Goal: Information Seeking & Learning: Learn about a topic

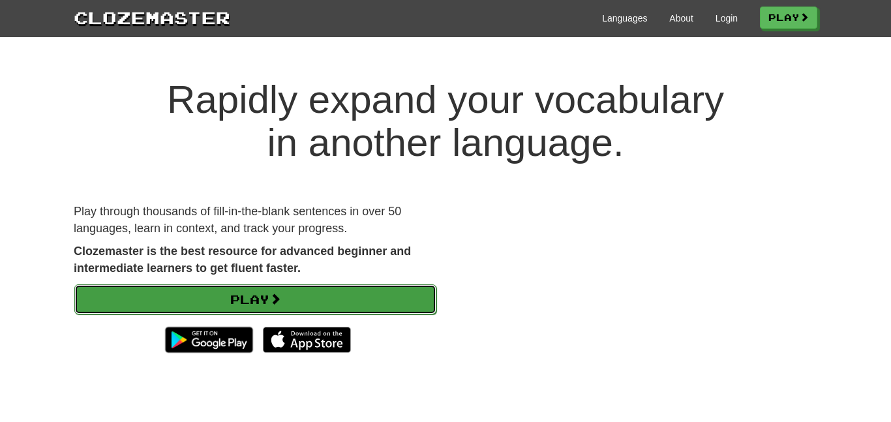
click at [268, 295] on link "Play" at bounding box center [255, 299] width 362 height 30
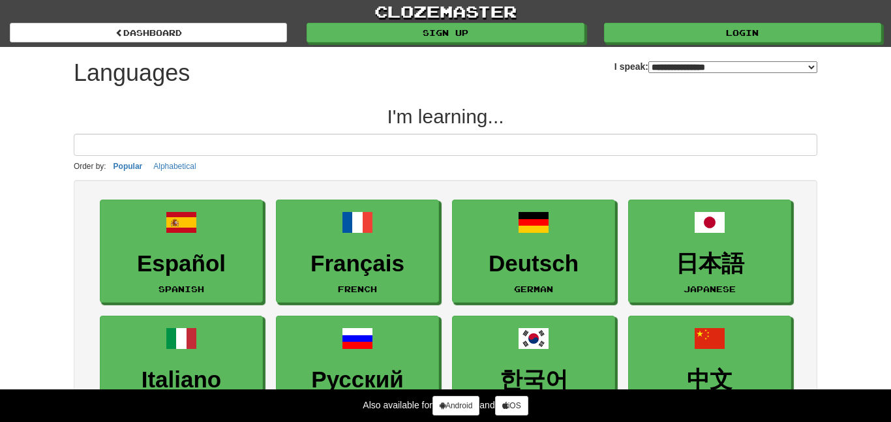
select select "*******"
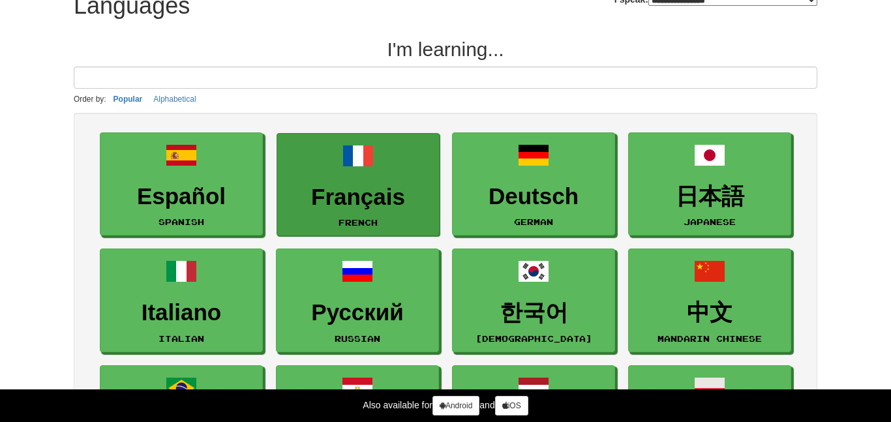
scroll to position [71, 0]
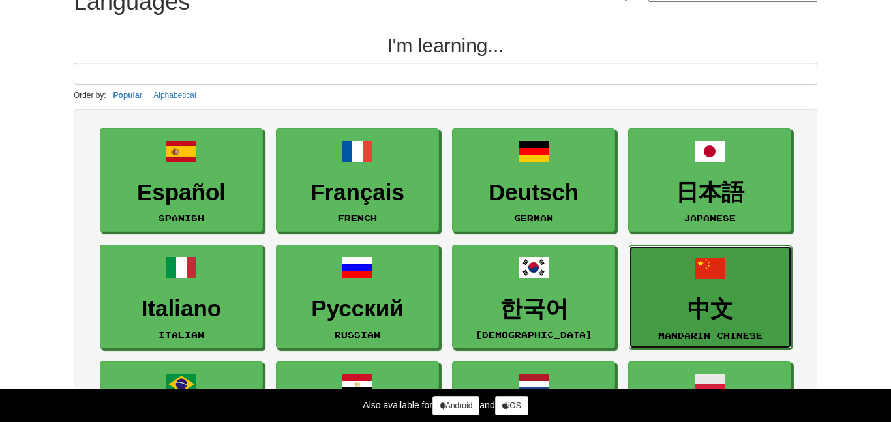
click at [720, 304] on h3 "中文" at bounding box center [710, 309] width 149 height 25
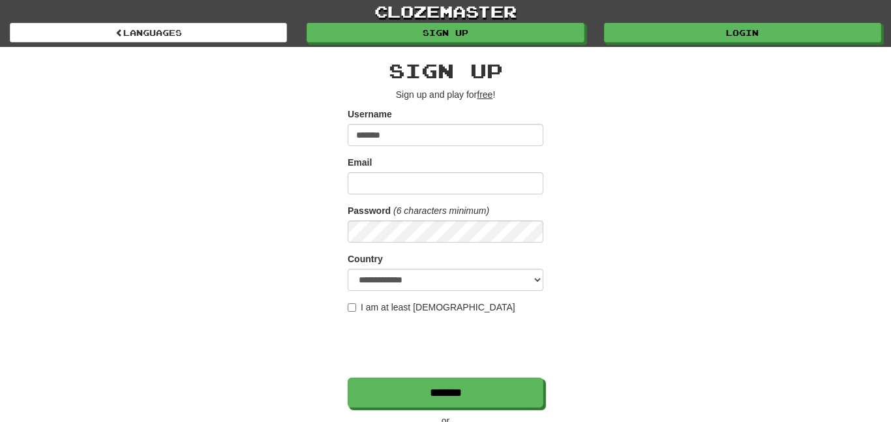
type input "*******"
click at [466, 181] on input "Email" at bounding box center [446, 183] width 196 height 22
type input "**********"
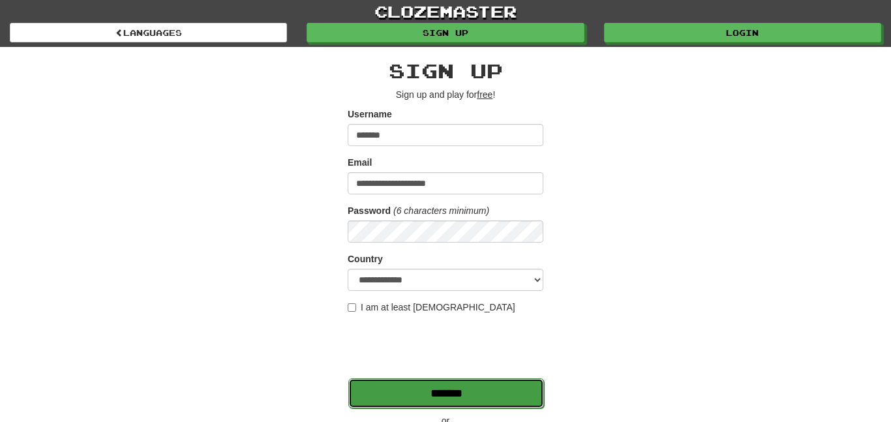
click at [451, 397] on input "*******" at bounding box center [446, 393] width 196 height 30
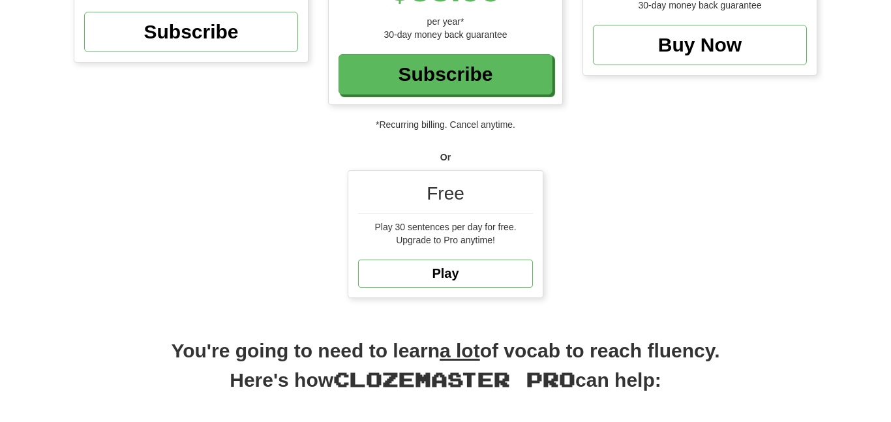
scroll to position [331, 0]
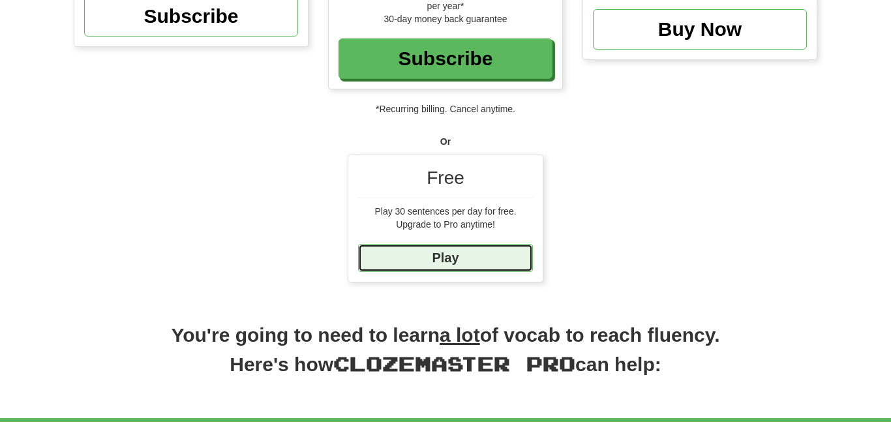
click at [468, 257] on link "Play" at bounding box center [445, 258] width 175 height 28
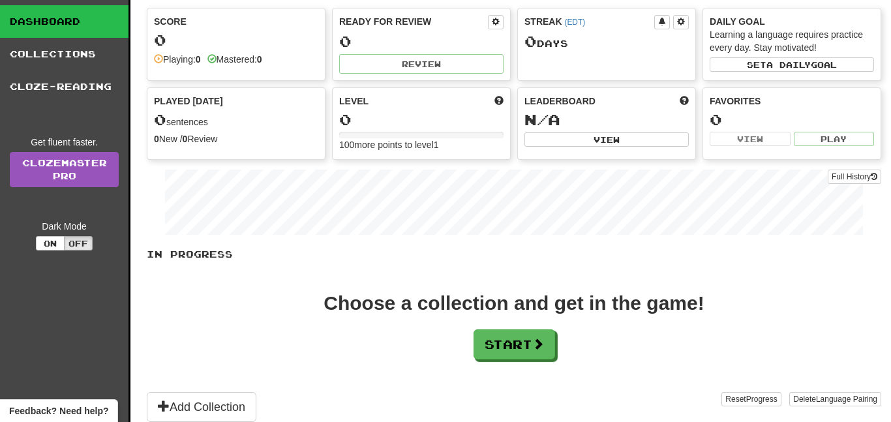
scroll to position [125, 0]
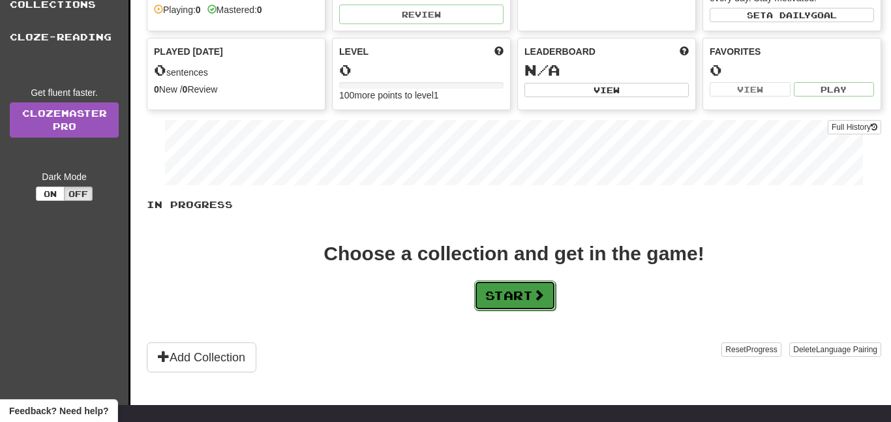
click at [515, 292] on button "Start" at bounding box center [515, 295] width 82 height 30
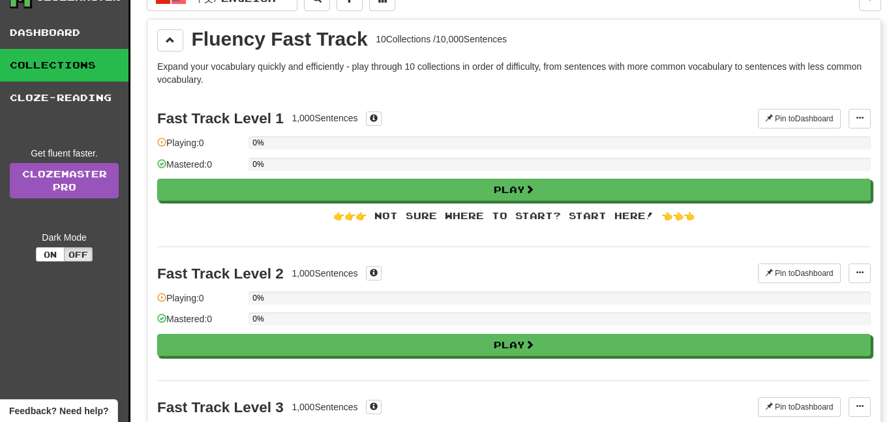
scroll to position [67, 0]
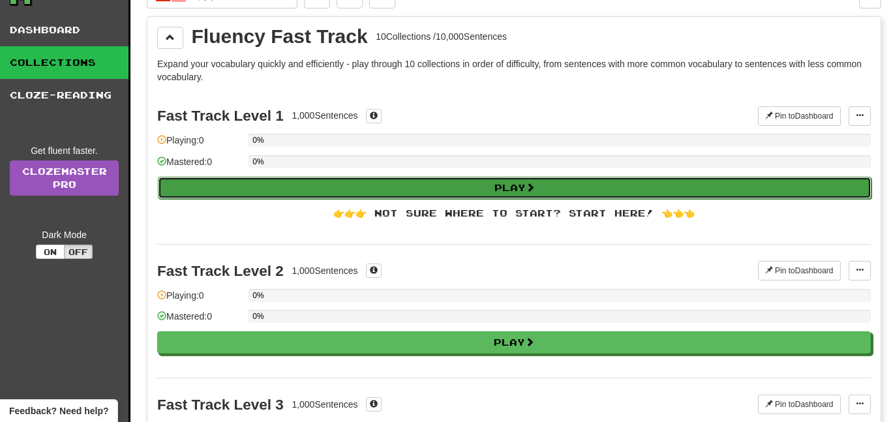
click at [449, 190] on button "Play" at bounding box center [514, 188] width 713 height 22
select select "**"
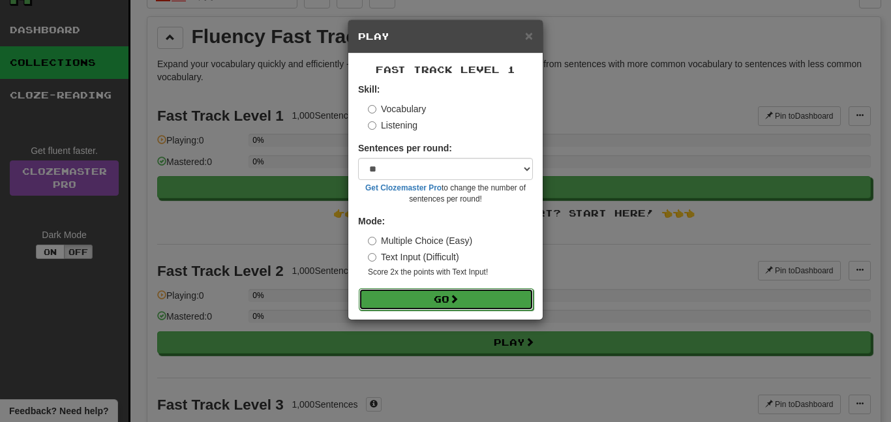
click at [453, 297] on span at bounding box center [453, 298] width 9 height 9
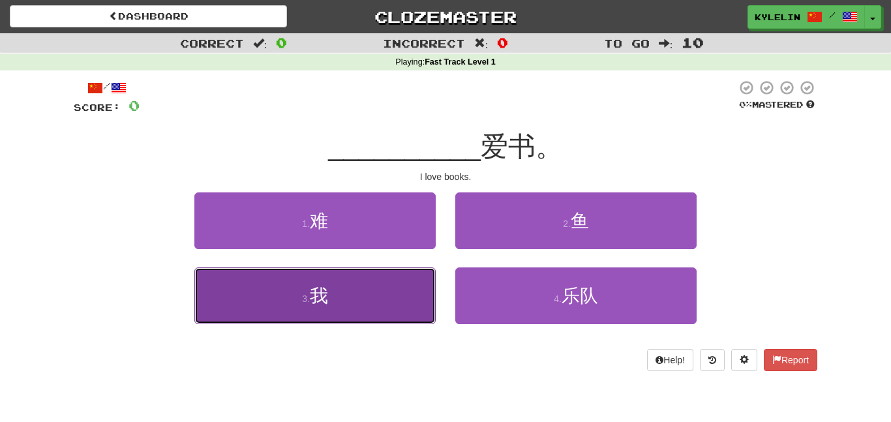
click at [399, 289] on button "3 . 我" at bounding box center [314, 295] width 241 height 57
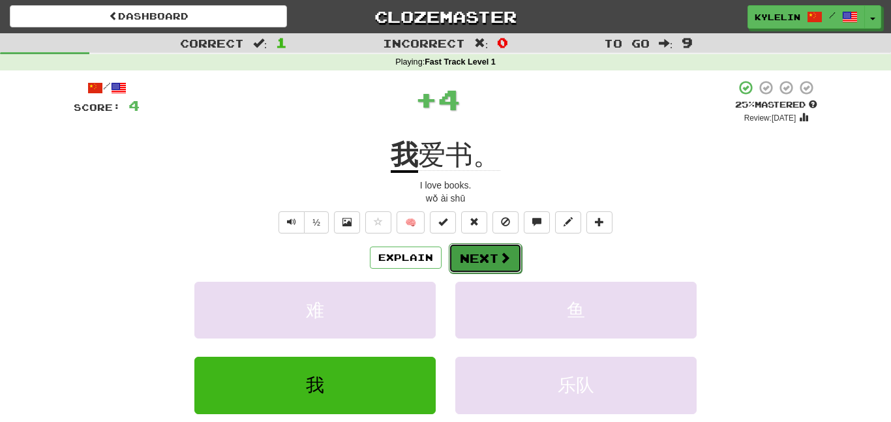
click at [473, 257] on button "Next" at bounding box center [485, 258] width 73 height 30
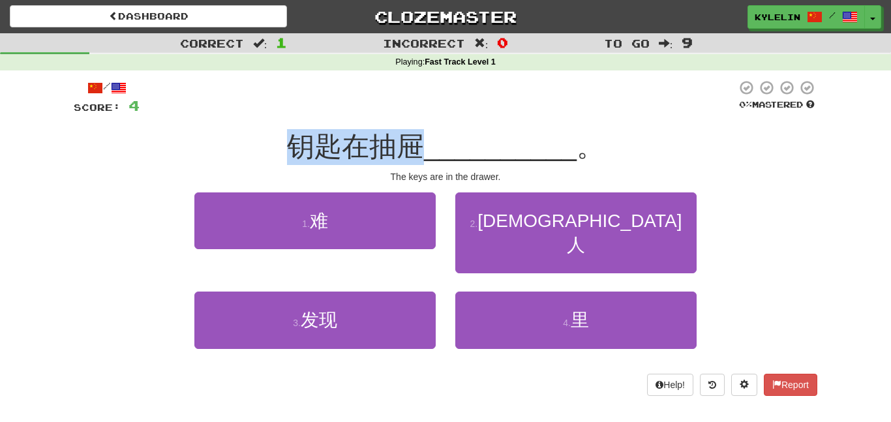
drag, startPoint x: 293, startPoint y: 147, endPoint x: 427, endPoint y: 164, distance: 134.8
click at [427, 164] on div "钥匙在抽屉 __________ 。" at bounding box center [445, 147] width 743 height 36
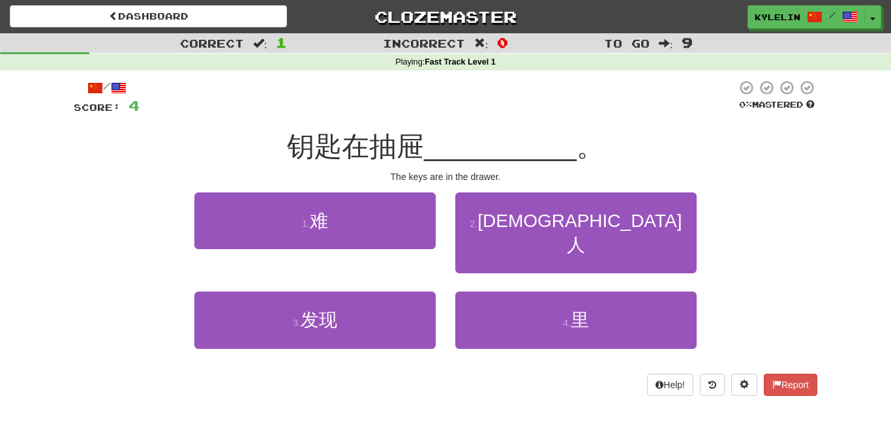
click at [466, 179] on div "The keys are in the drawer." at bounding box center [445, 176] width 743 height 13
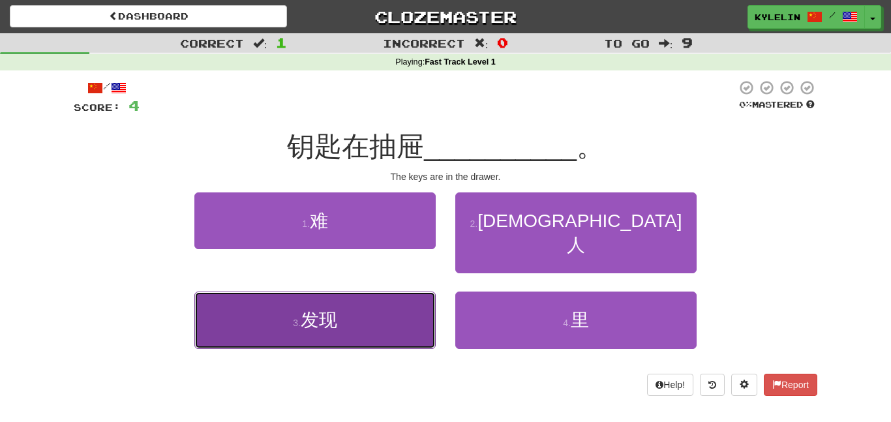
click at [374, 294] on button "3 . 发现" at bounding box center [314, 320] width 241 height 57
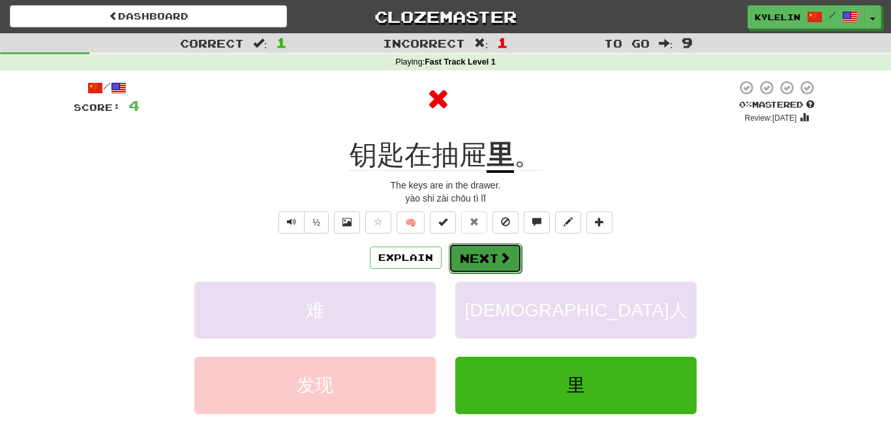
click at [477, 266] on button "Next" at bounding box center [485, 258] width 73 height 30
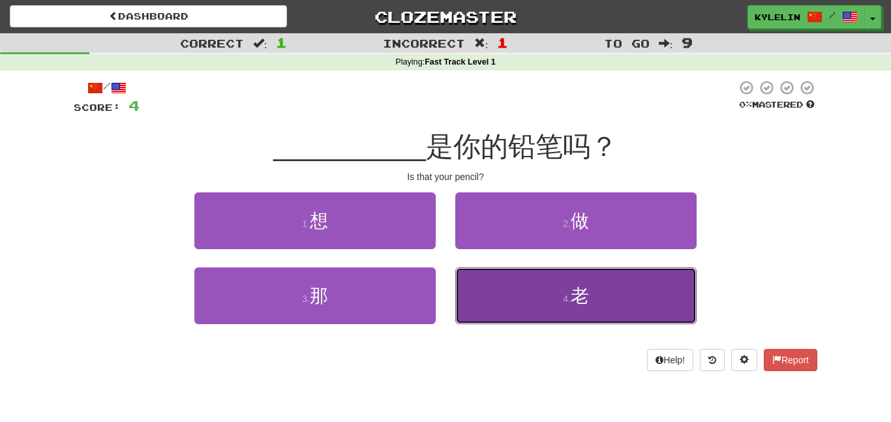
click at [511, 308] on button "4 . 老" at bounding box center [575, 295] width 241 height 57
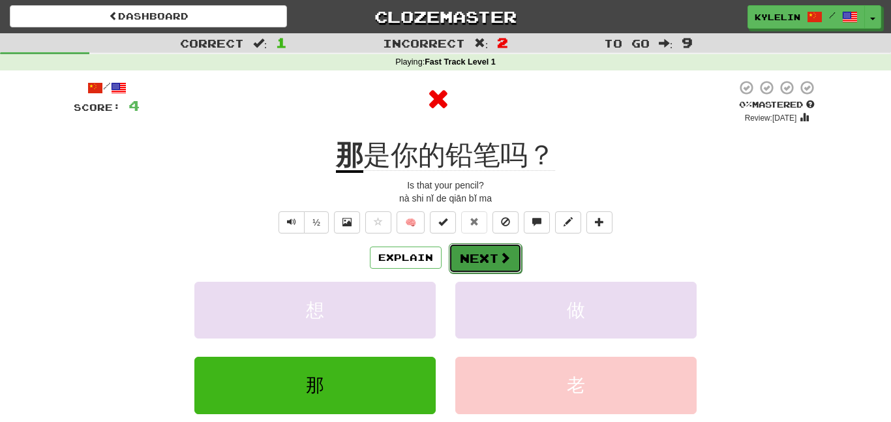
click at [494, 250] on button "Next" at bounding box center [485, 258] width 73 height 30
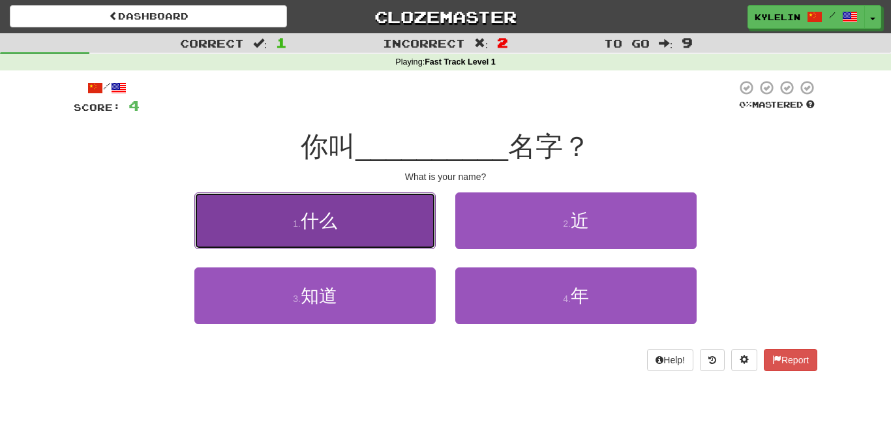
click at [372, 232] on button "1 . 什么" at bounding box center [314, 220] width 241 height 57
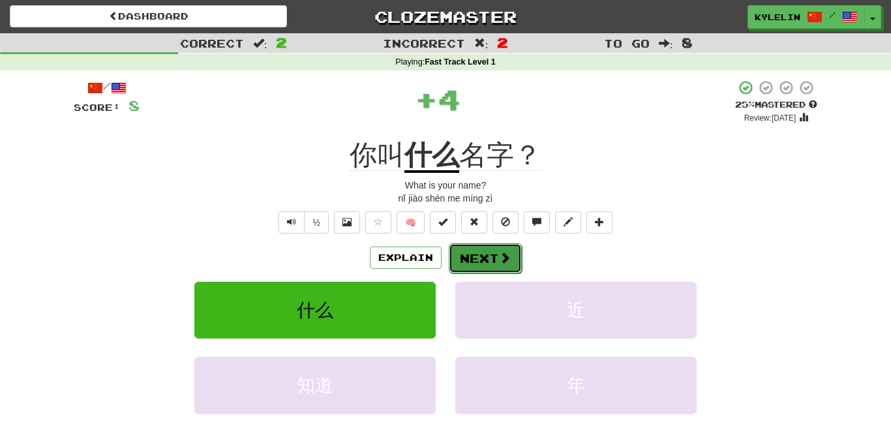
click at [484, 262] on button "Next" at bounding box center [485, 258] width 73 height 30
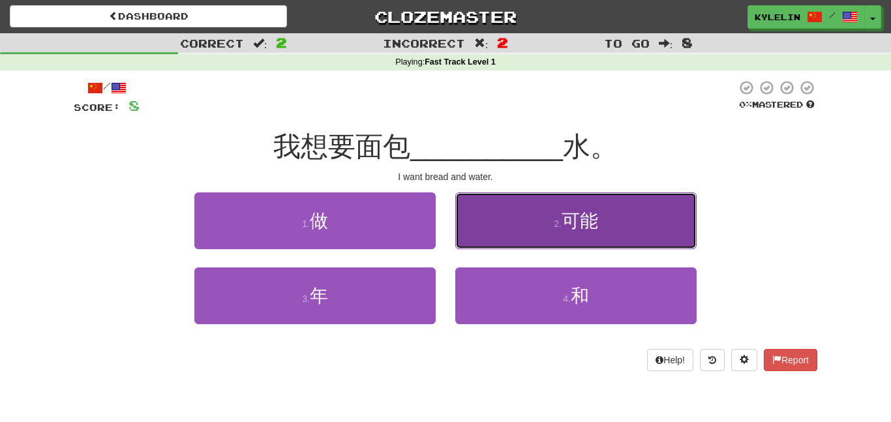
click at [509, 230] on button "2 . 可能" at bounding box center [575, 220] width 241 height 57
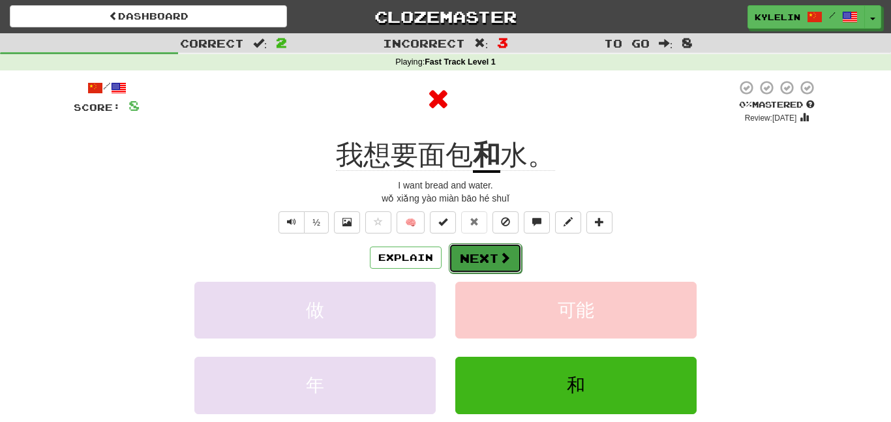
click at [488, 259] on button "Next" at bounding box center [485, 258] width 73 height 30
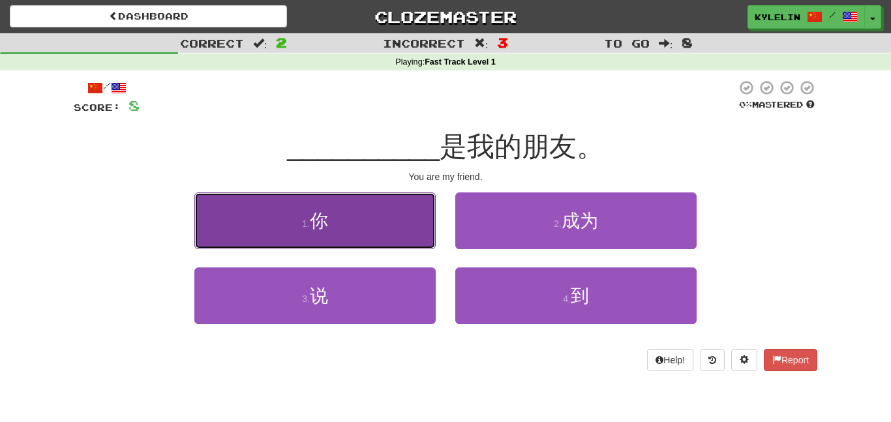
click at [390, 239] on button "1 . 你" at bounding box center [314, 220] width 241 height 57
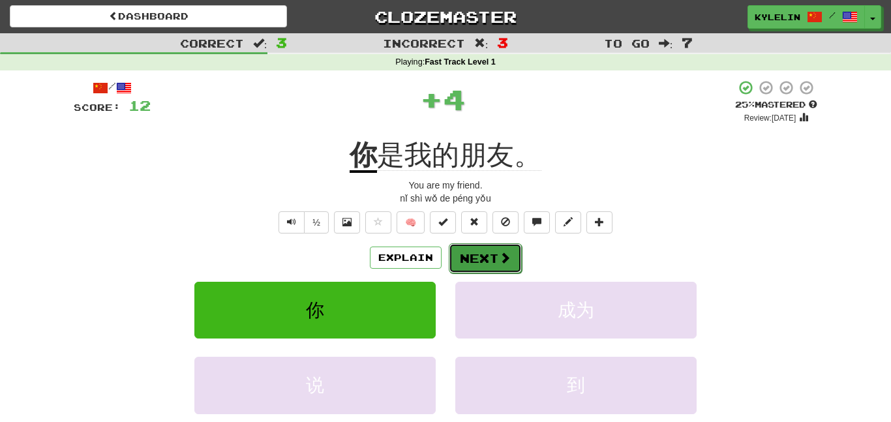
click at [502, 263] on span at bounding box center [505, 258] width 12 height 12
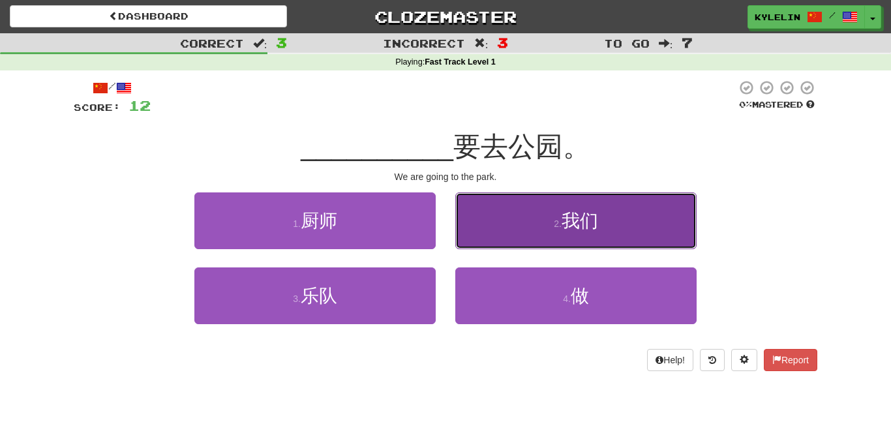
click at [489, 232] on button "2 . 我们" at bounding box center [575, 220] width 241 height 57
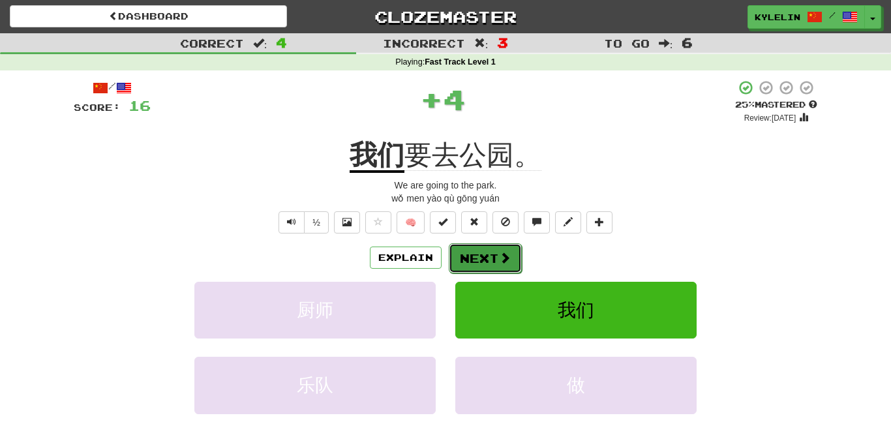
click at [473, 250] on button "Next" at bounding box center [485, 258] width 73 height 30
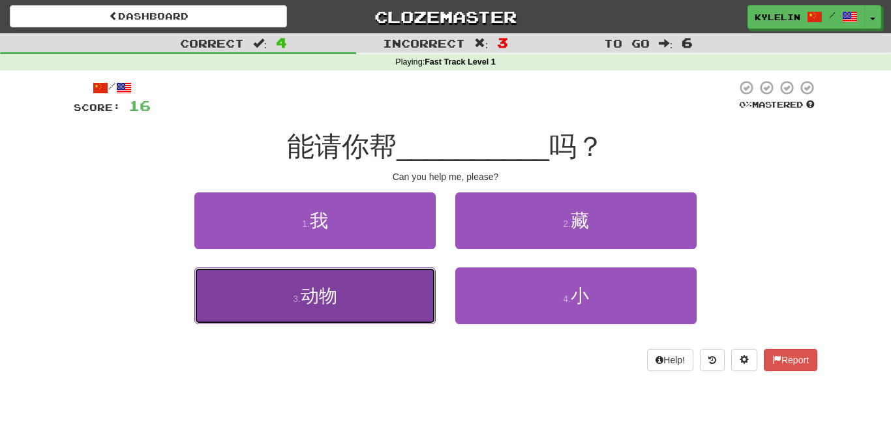
click at [394, 289] on button "3 . 动物" at bounding box center [314, 295] width 241 height 57
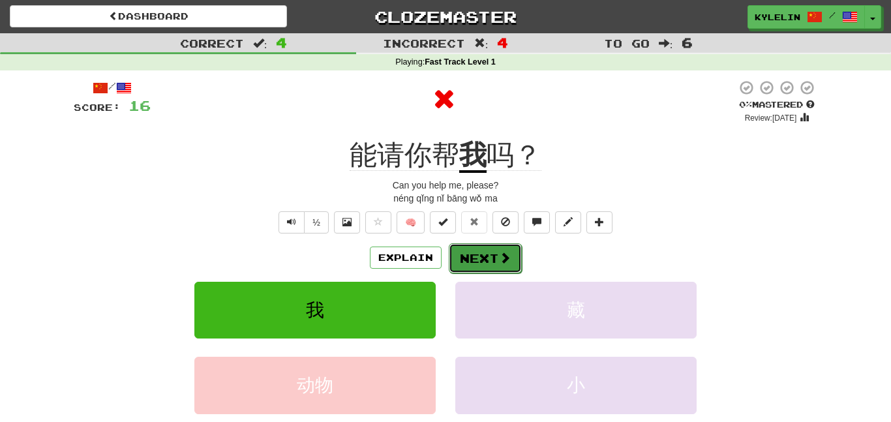
click at [477, 261] on button "Next" at bounding box center [485, 258] width 73 height 30
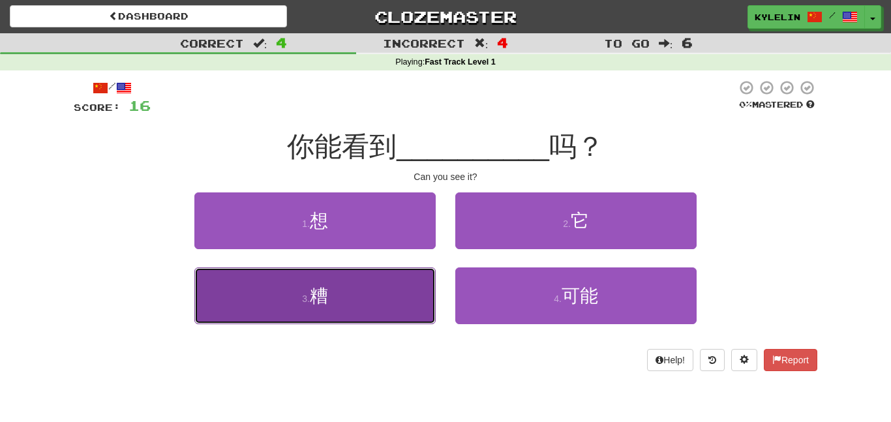
click at [400, 293] on button "3 . 糟" at bounding box center [314, 295] width 241 height 57
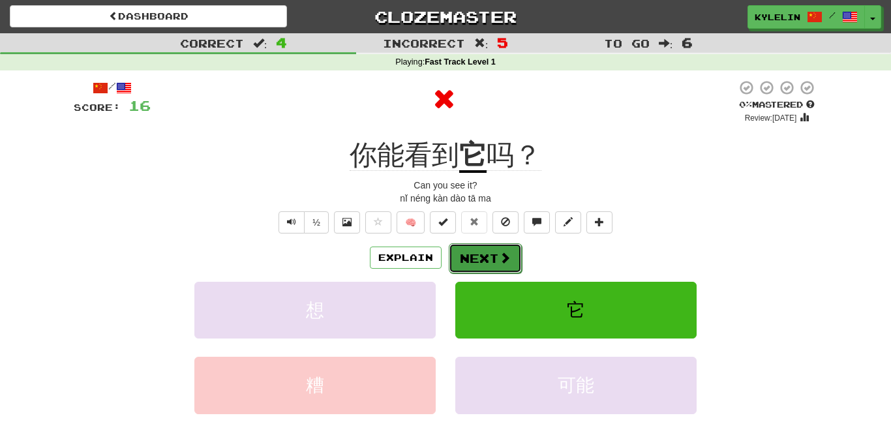
click at [491, 257] on button "Next" at bounding box center [485, 258] width 73 height 30
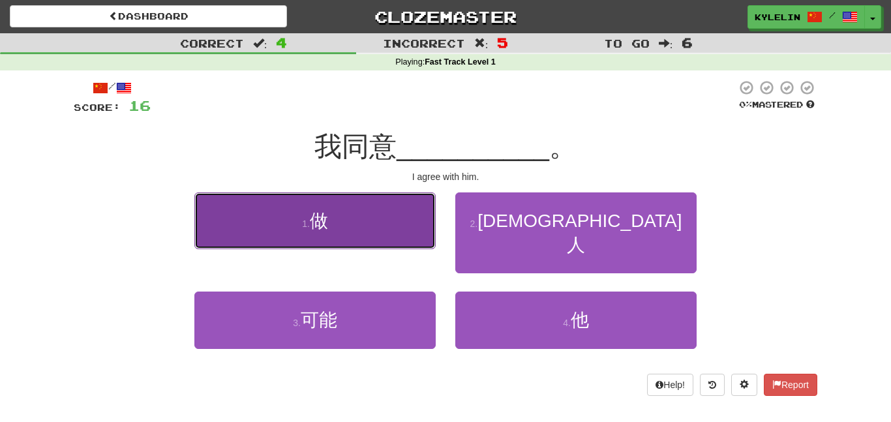
click at [397, 224] on button "1 . 做" at bounding box center [314, 220] width 241 height 57
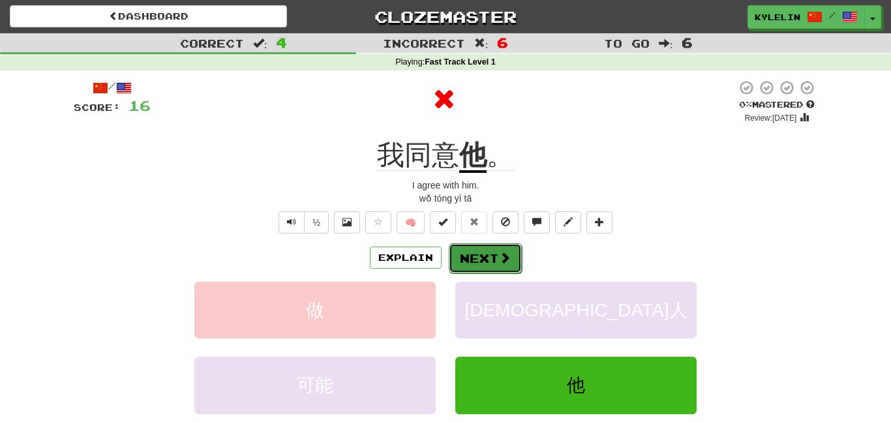
click at [501, 252] on span at bounding box center [505, 258] width 12 height 12
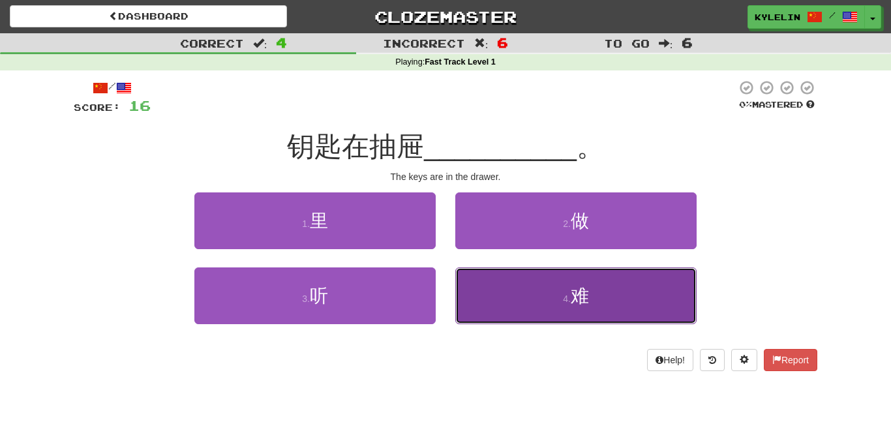
click at [512, 282] on button "4 . 难" at bounding box center [575, 295] width 241 height 57
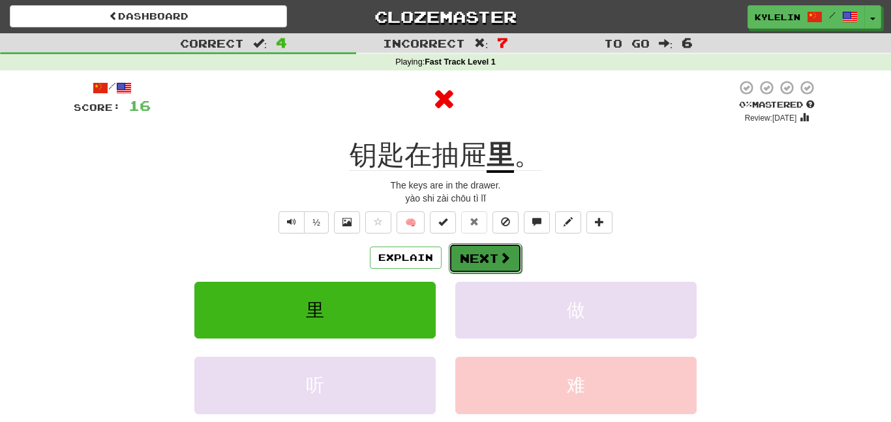
click at [482, 244] on button "Next" at bounding box center [485, 258] width 73 height 30
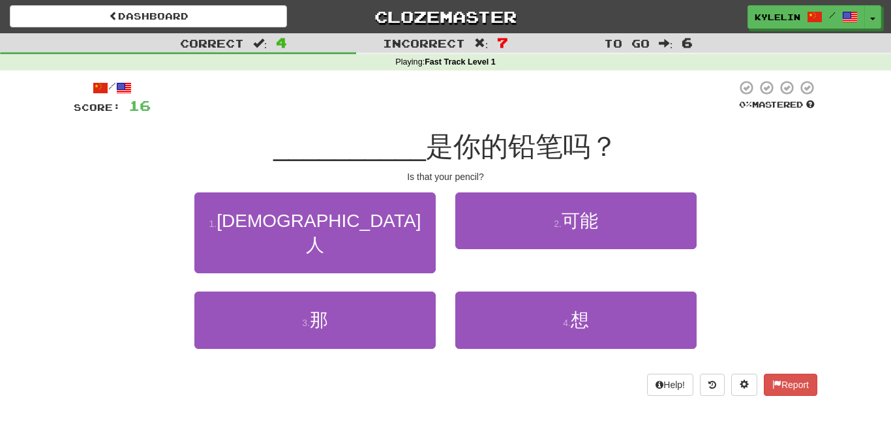
click at [387, 329] on div "3 . 那" at bounding box center [315, 329] width 261 height 75
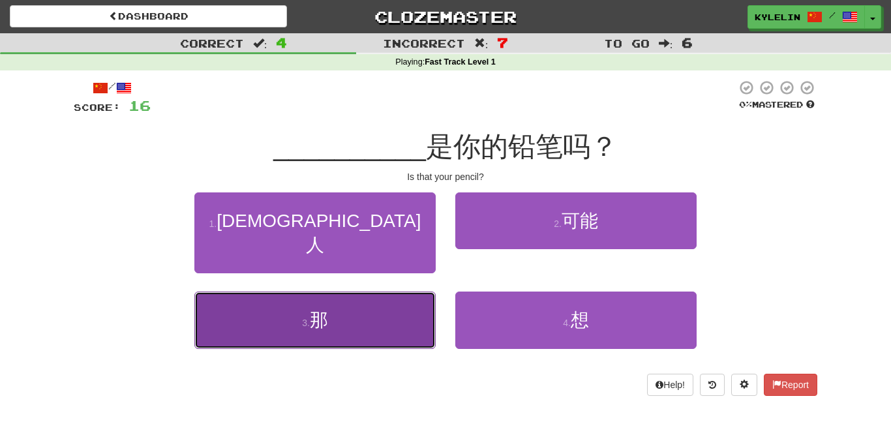
click at [382, 316] on button "3 . 那" at bounding box center [314, 320] width 241 height 57
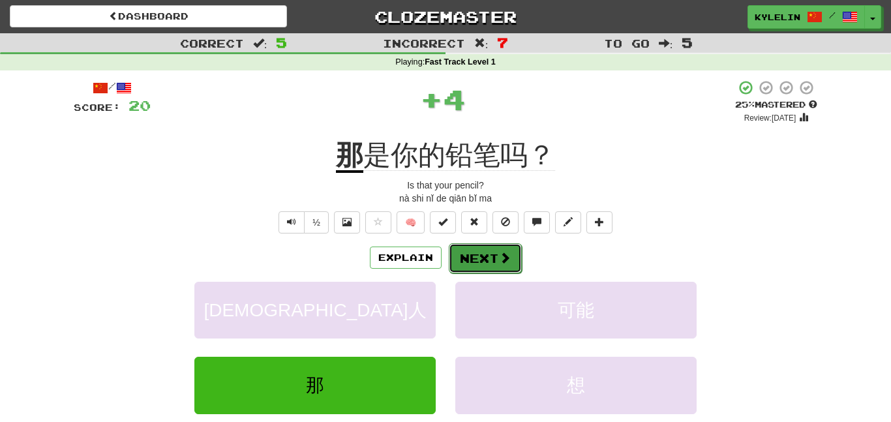
click at [489, 260] on button "Next" at bounding box center [485, 258] width 73 height 30
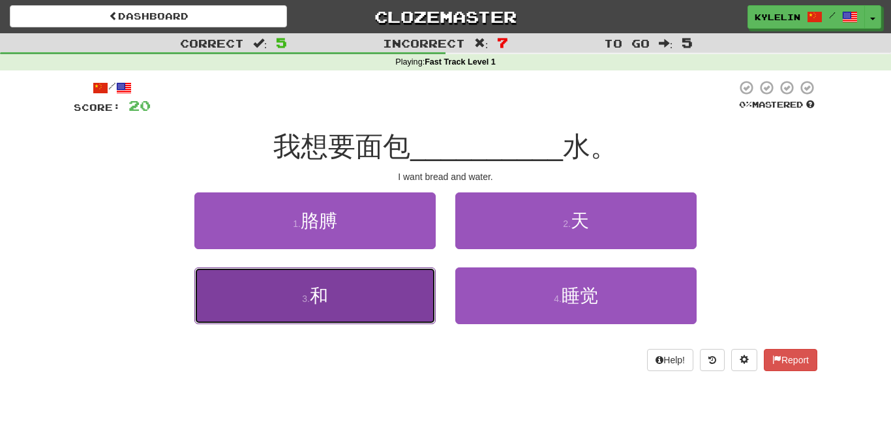
click at [408, 281] on button "3 . 和" at bounding box center [314, 295] width 241 height 57
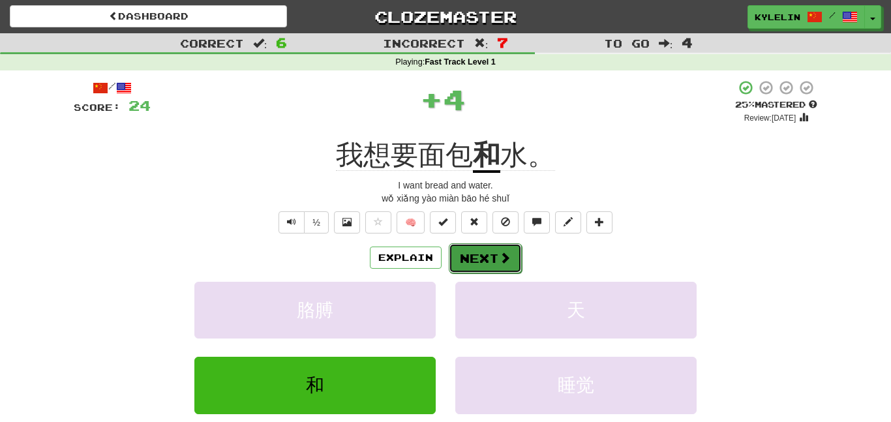
click at [484, 252] on button "Next" at bounding box center [485, 258] width 73 height 30
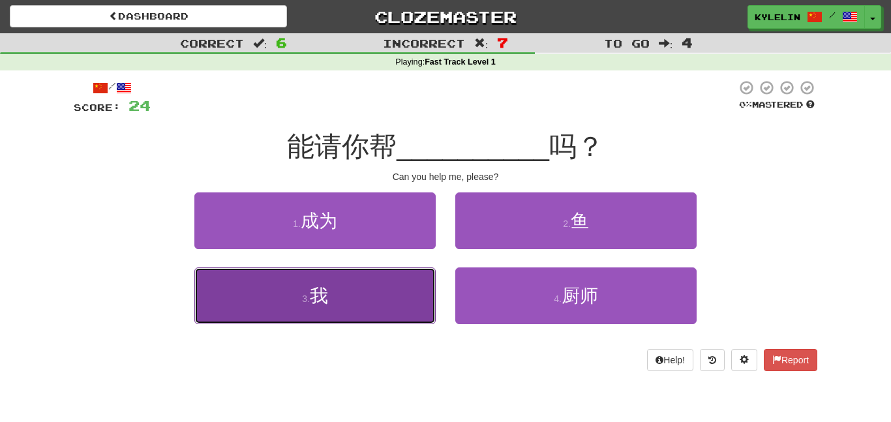
click at [398, 287] on button "3 . 我" at bounding box center [314, 295] width 241 height 57
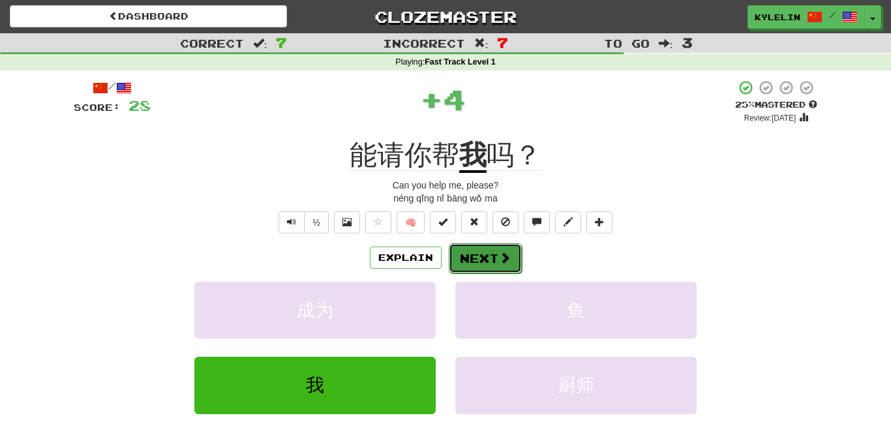
click at [478, 262] on button "Next" at bounding box center [485, 258] width 73 height 30
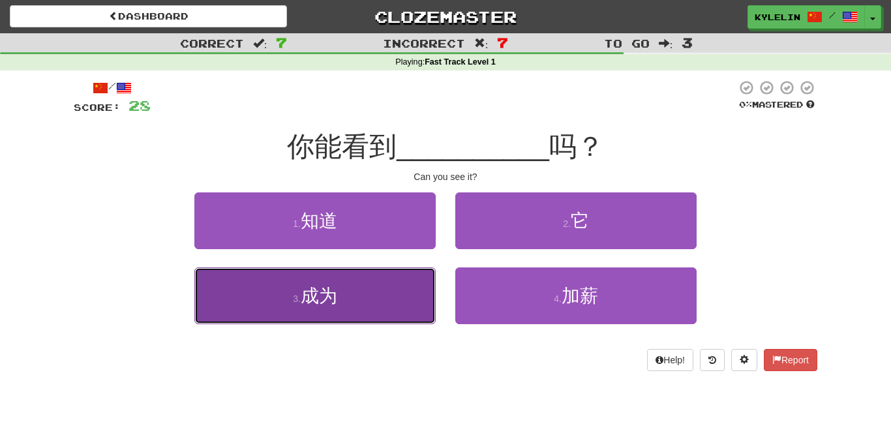
click at [410, 290] on button "3 . 成为" at bounding box center [314, 295] width 241 height 57
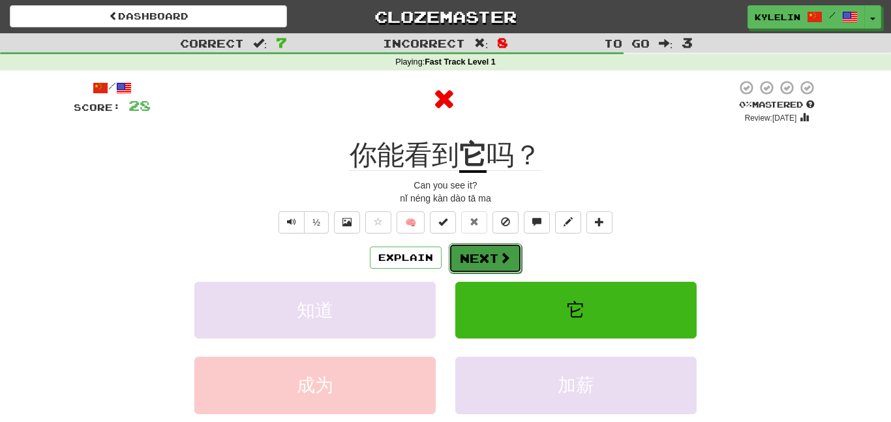
click at [475, 256] on button "Next" at bounding box center [485, 258] width 73 height 30
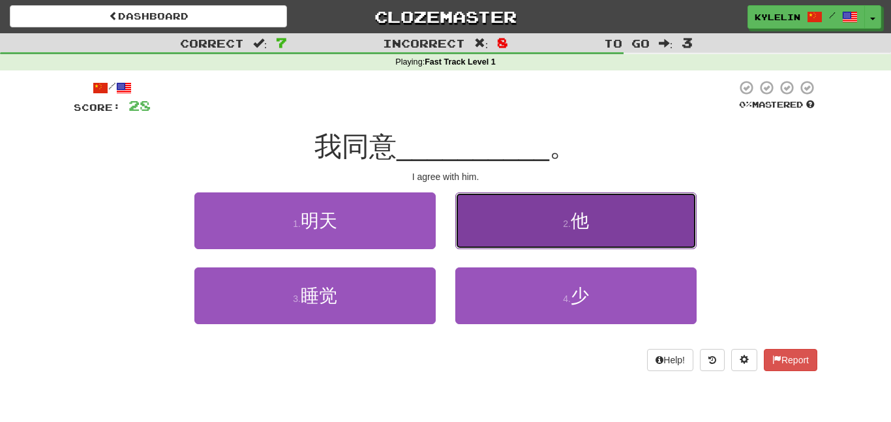
click at [535, 228] on button "2 . 他" at bounding box center [575, 220] width 241 height 57
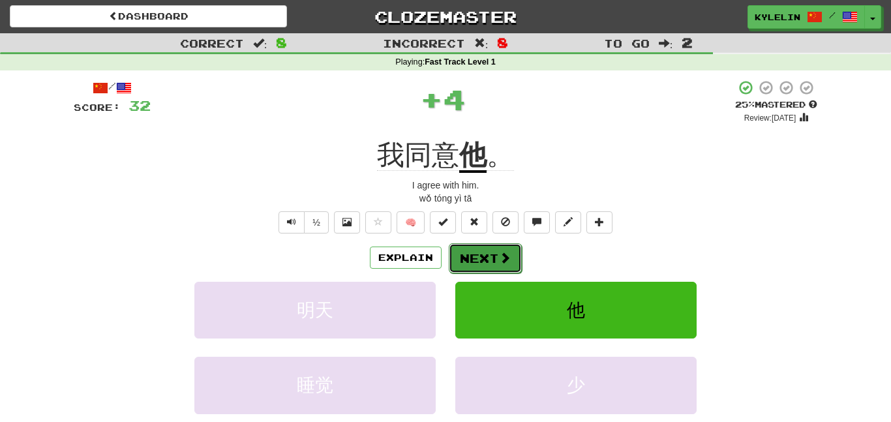
click at [494, 246] on button "Next" at bounding box center [485, 258] width 73 height 30
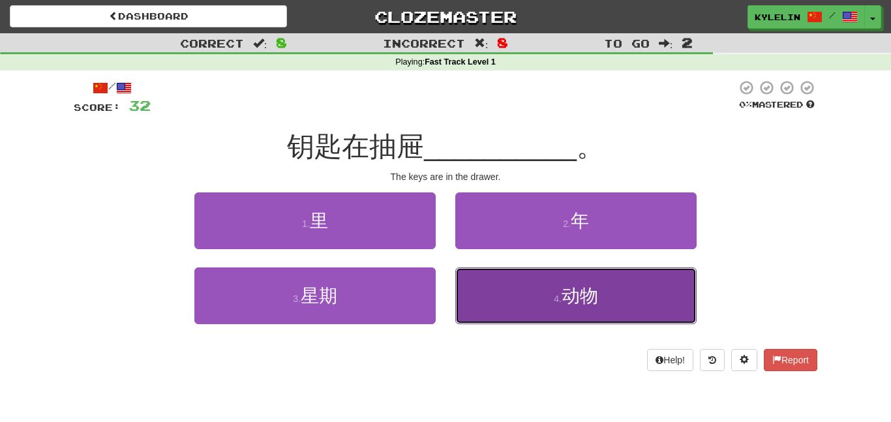
click at [512, 295] on button "4 . 动物" at bounding box center [575, 295] width 241 height 57
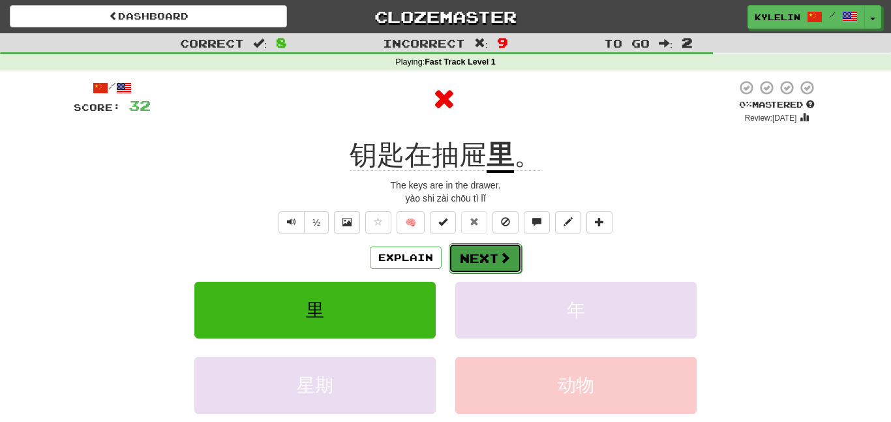
click at [488, 250] on button "Next" at bounding box center [485, 258] width 73 height 30
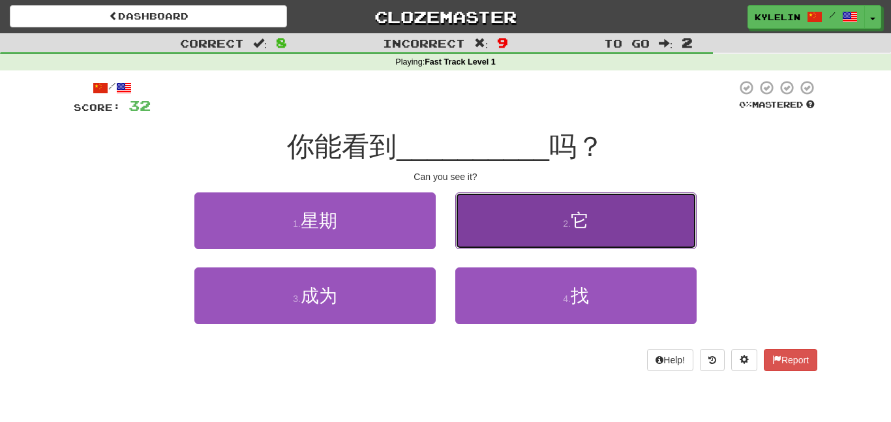
click at [525, 241] on button "2 . 它" at bounding box center [575, 220] width 241 height 57
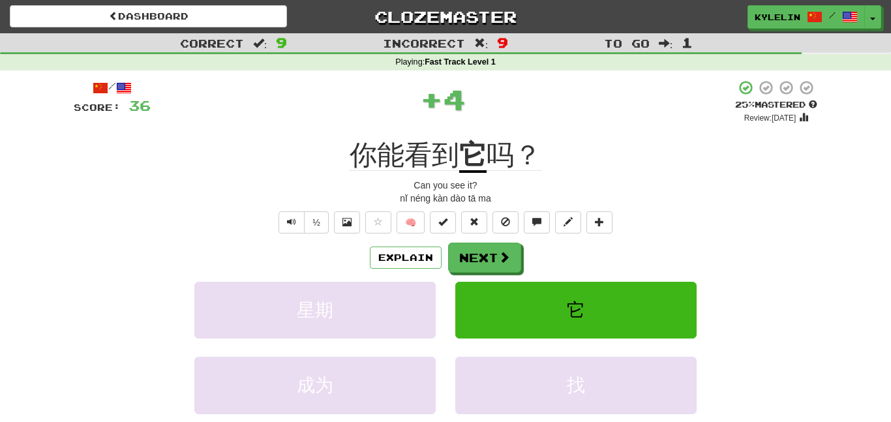
click at [467, 277] on div "Explain Next 星期 它 成为 找 Learn more: 星期 它 成为 找" at bounding box center [445, 347] width 743 height 209
click at [464, 264] on button "Next" at bounding box center [485, 258] width 73 height 30
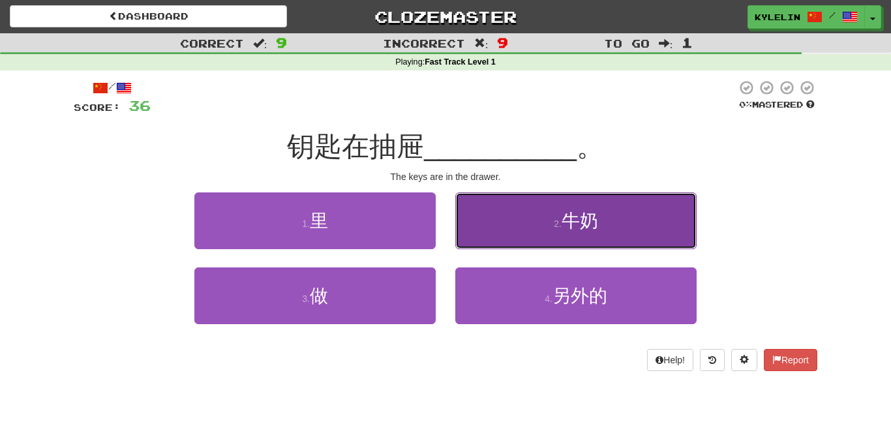
click at [514, 241] on button "2 . 牛奶" at bounding box center [575, 220] width 241 height 57
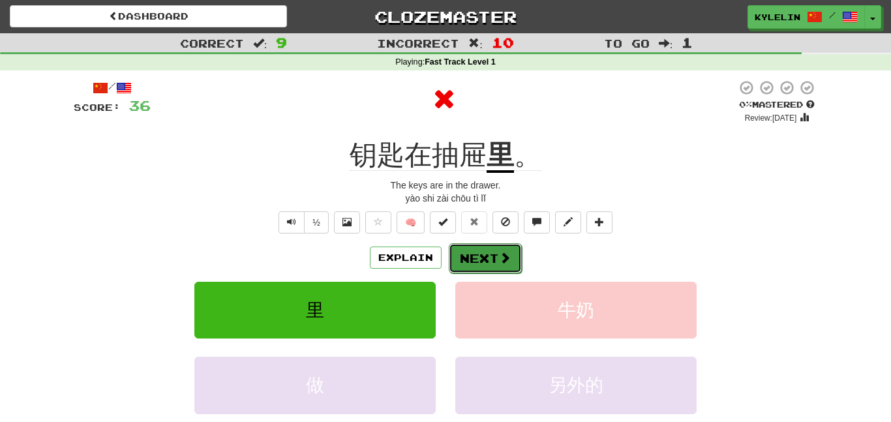
click at [487, 261] on button "Next" at bounding box center [485, 258] width 73 height 30
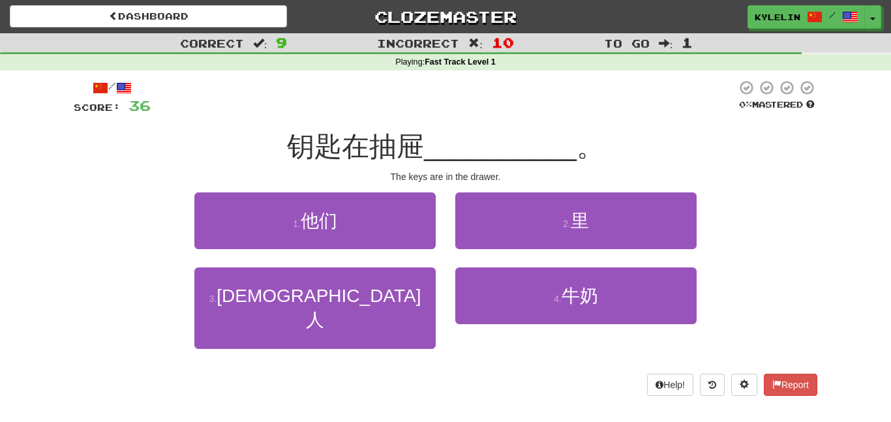
click at [567, 249] on div "2 . [PERSON_NAME]" at bounding box center [575, 229] width 261 height 75
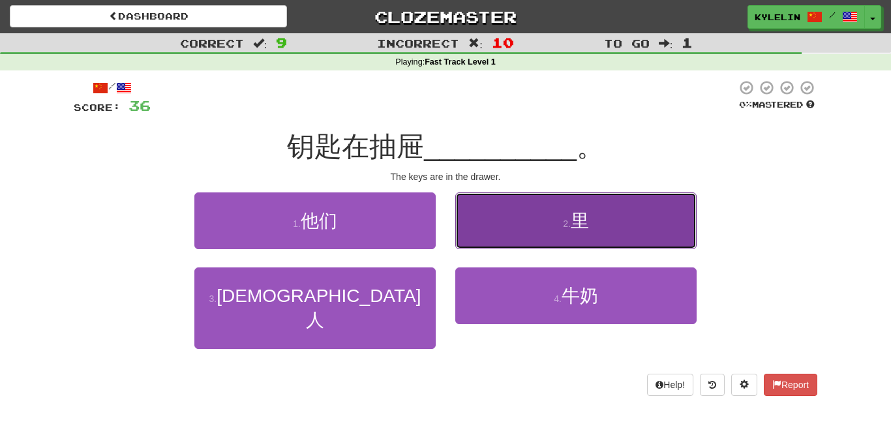
click at [534, 232] on button "2 . [PERSON_NAME]" at bounding box center [575, 220] width 241 height 57
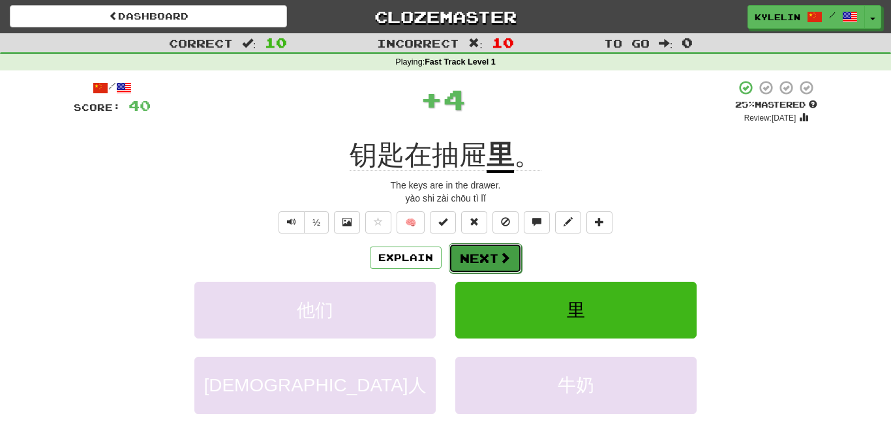
click at [499, 258] on span at bounding box center [505, 258] width 12 height 12
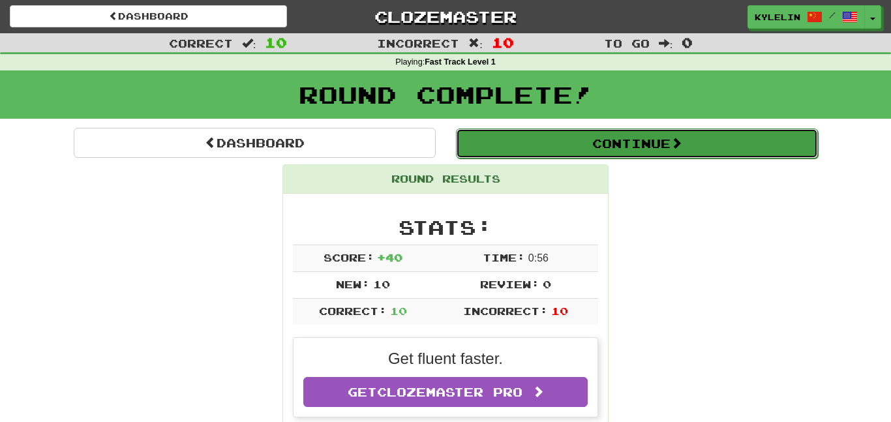
click at [550, 155] on button "Continue" at bounding box center [637, 143] width 362 height 30
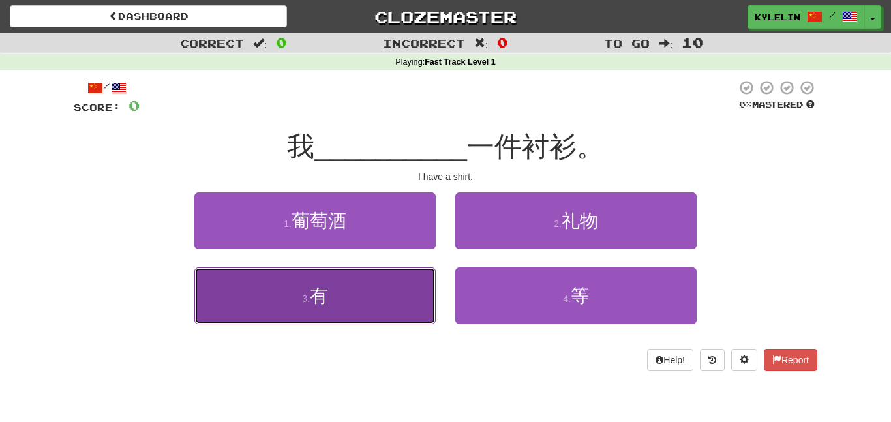
click at [376, 310] on button "3 . 有" at bounding box center [314, 295] width 241 height 57
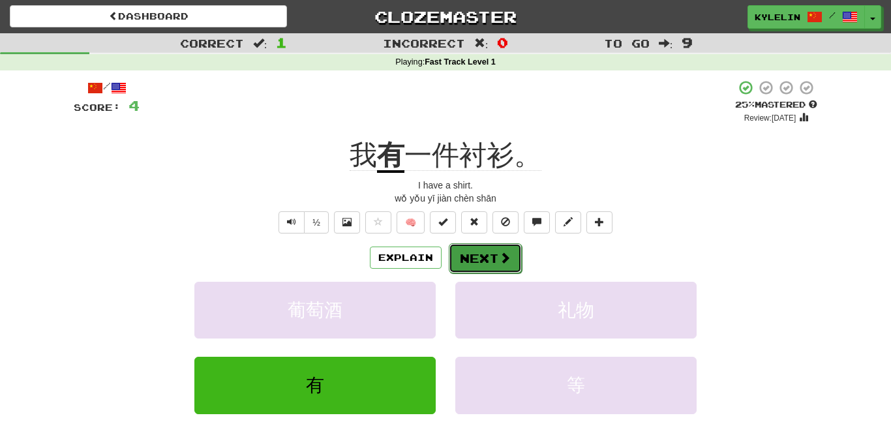
click at [485, 257] on button "Next" at bounding box center [485, 258] width 73 height 30
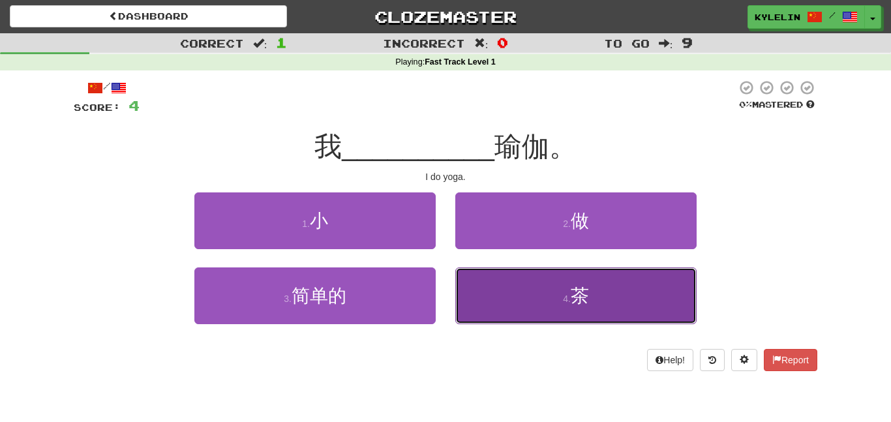
click at [493, 278] on button "4 . 茶" at bounding box center [575, 295] width 241 height 57
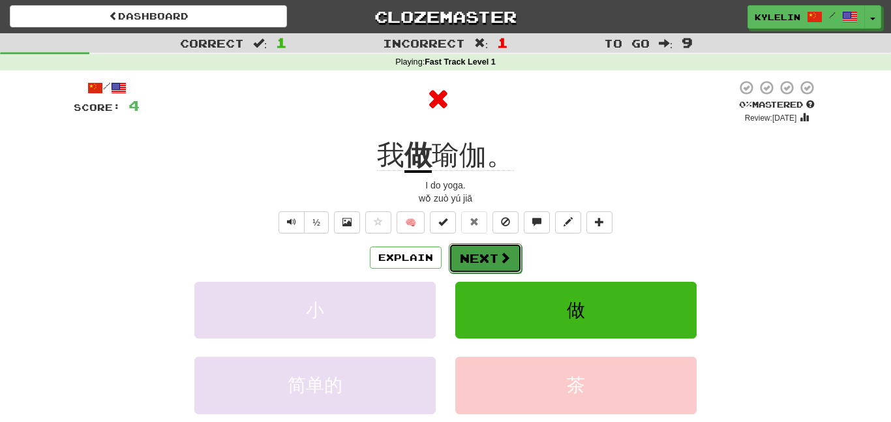
click at [472, 258] on button "Next" at bounding box center [485, 258] width 73 height 30
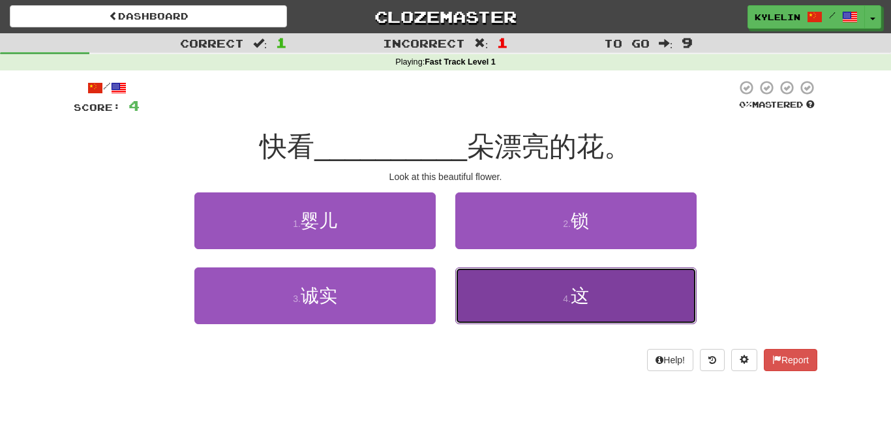
click at [517, 286] on button "4 . 这" at bounding box center [575, 295] width 241 height 57
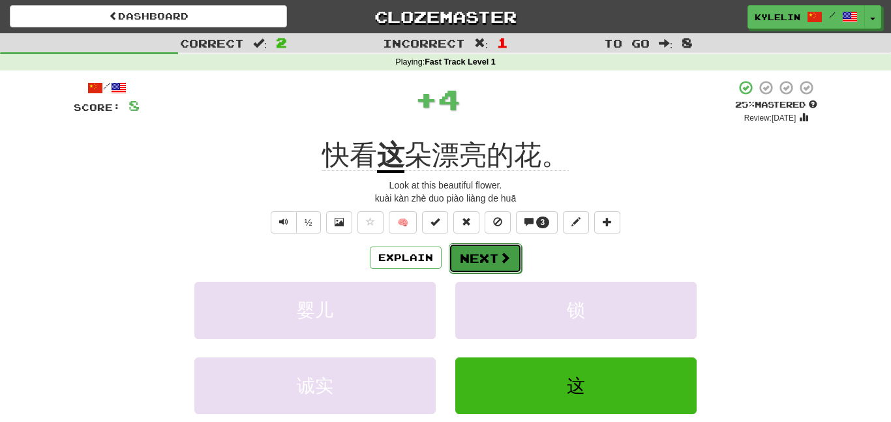
click at [489, 263] on button "Next" at bounding box center [485, 258] width 73 height 30
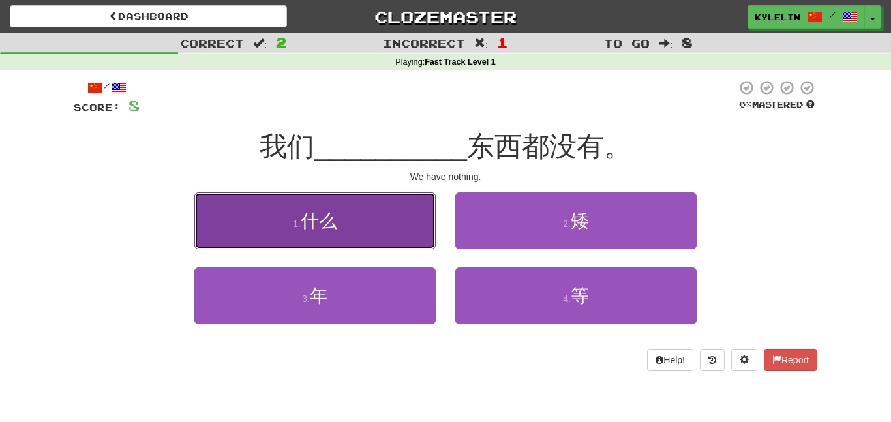
click at [374, 236] on button "1 . 什么" at bounding box center [314, 220] width 241 height 57
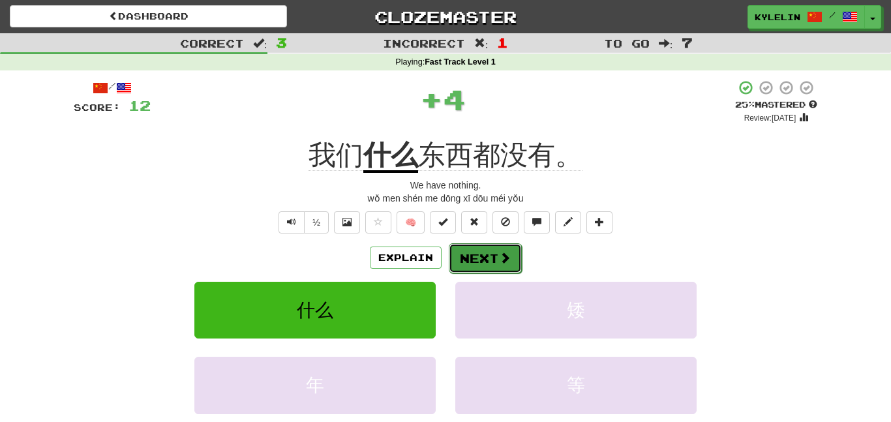
click at [470, 248] on button "Next" at bounding box center [485, 258] width 73 height 30
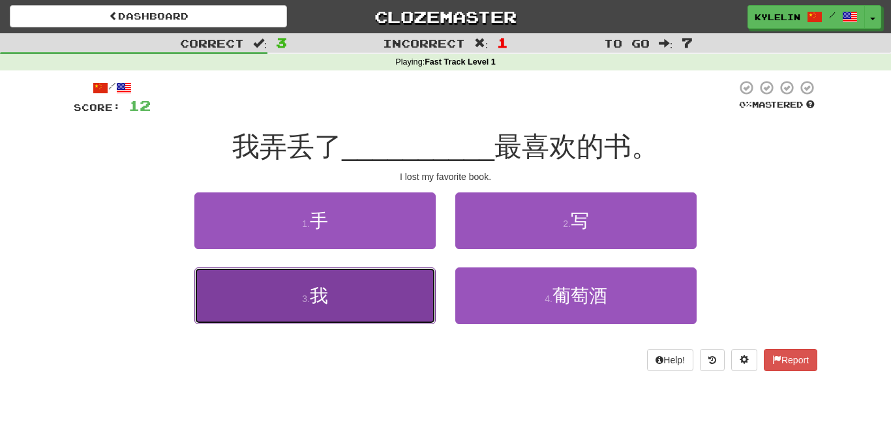
click at [393, 284] on button "3 . 我" at bounding box center [314, 295] width 241 height 57
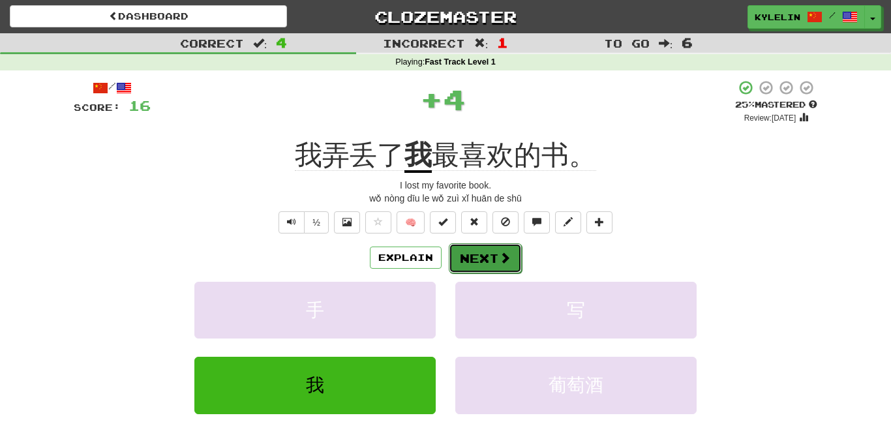
click at [488, 252] on button "Next" at bounding box center [485, 258] width 73 height 30
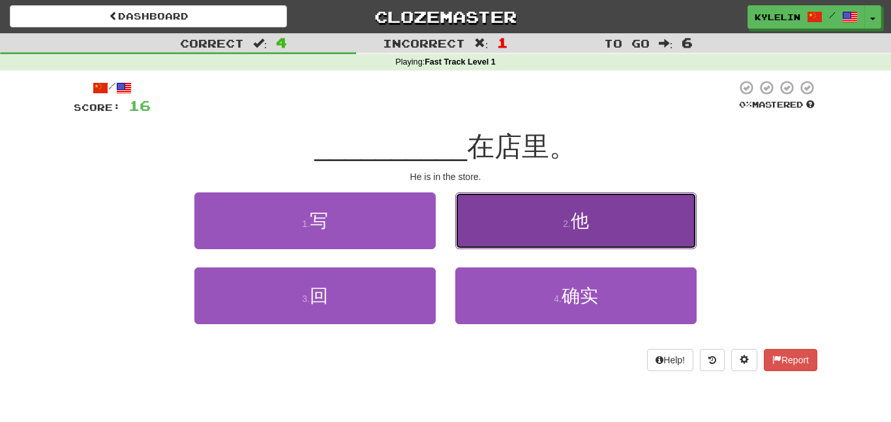
click at [539, 225] on button "2 . 他" at bounding box center [575, 220] width 241 height 57
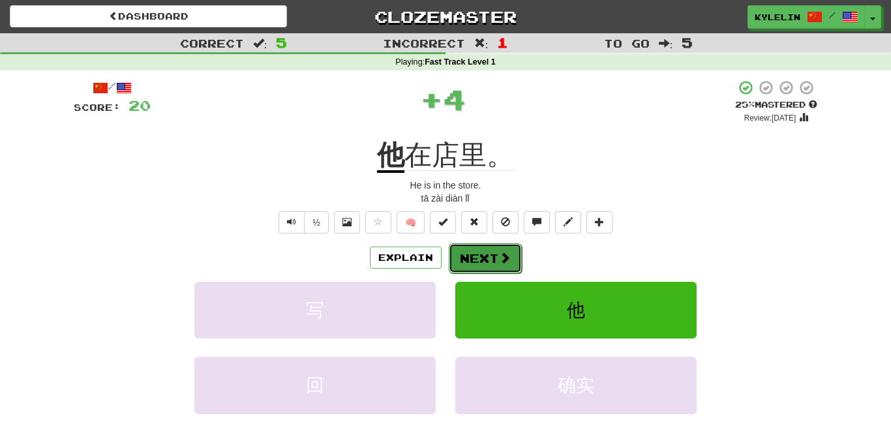
click at [502, 252] on span at bounding box center [505, 258] width 12 height 12
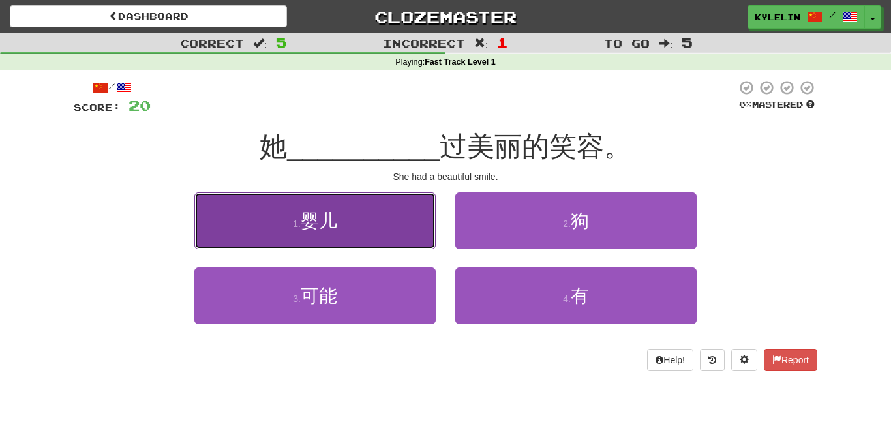
click at [351, 243] on button "1 . 婴儿" at bounding box center [314, 220] width 241 height 57
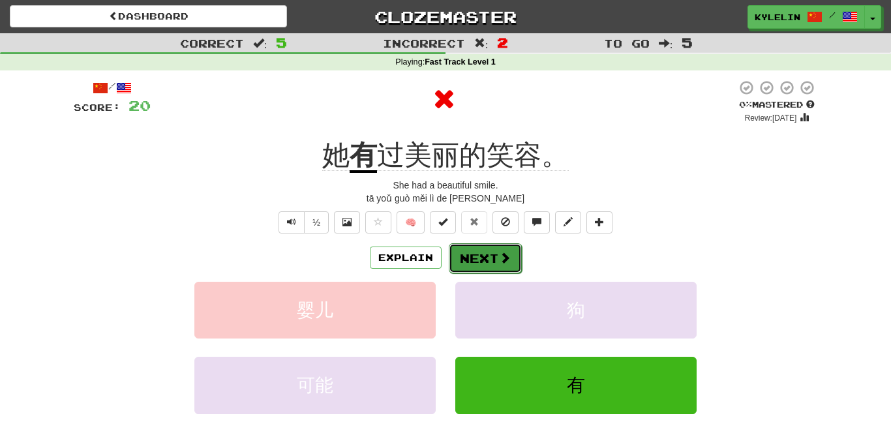
click at [487, 256] on button "Next" at bounding box center [485, 258] width 73 height 30
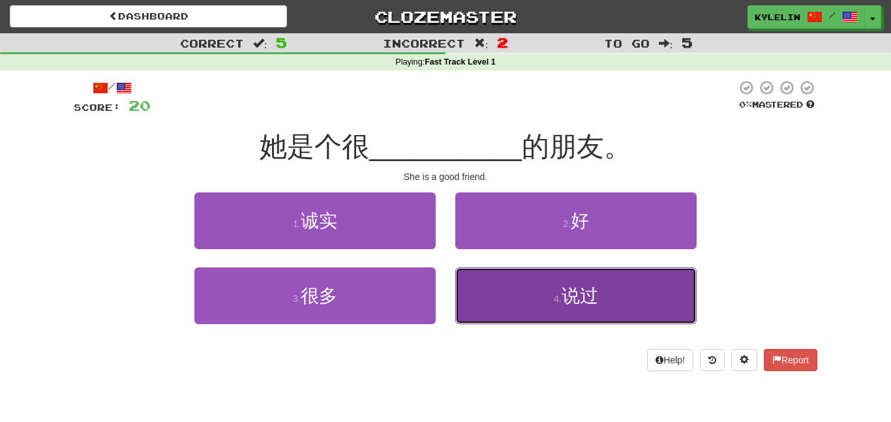
click at [605, 276] on button "4 . 说过" at bounding box center [575, 295] width 241 height 57
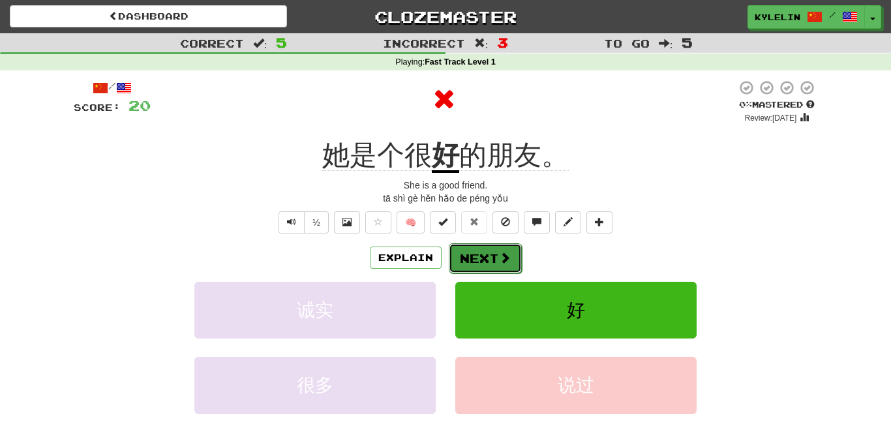
click at [496, 258] on button "Next" at bounding box center [485, 258] width 73 height 30
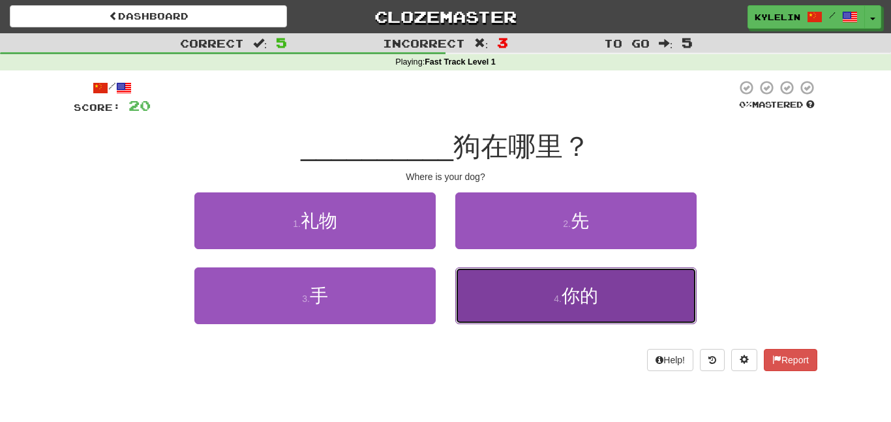
click at [555, 298] on small "4 ." at bounding box center [558, 298] width 8 height 10
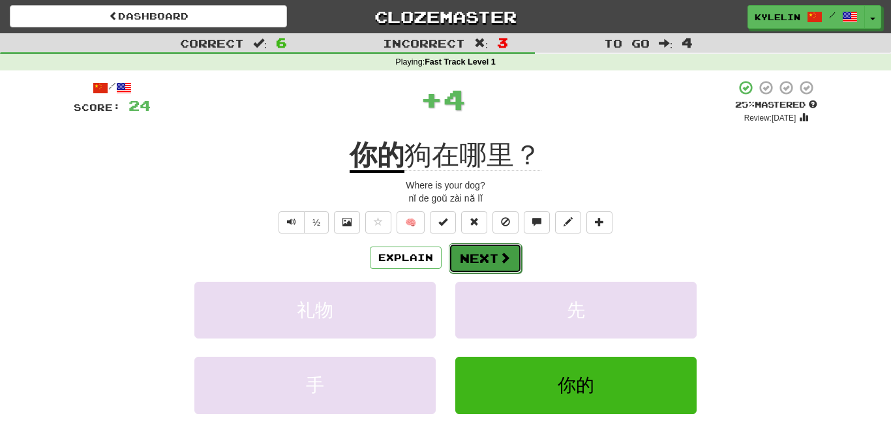
click at [494, 253] on button "Next" at bounding box center [485, 258] width 73 height 30
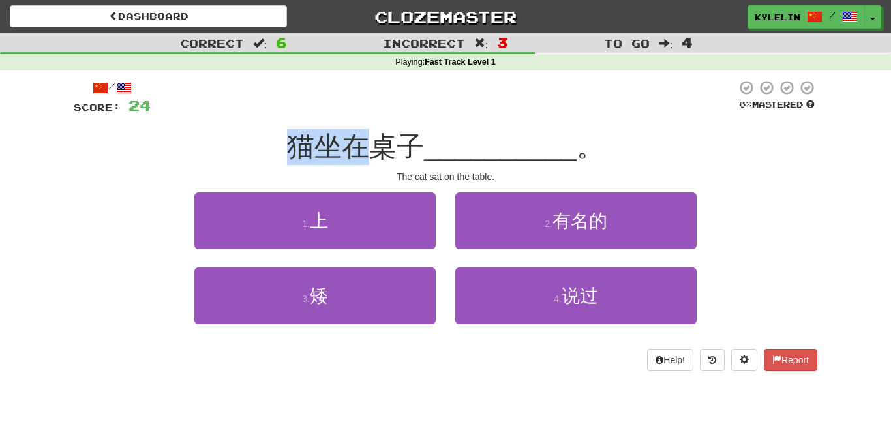
drag, startPoint x: 292, startPoint y: 148, endPoint x: 357, endPoint y: 154, distance: 64.8
click at [357, 154] on span "猫坐在桌子" at bounding box center [355, 146] width 137 height 31
